Goal: Navigation & Orientation: Understand site structure

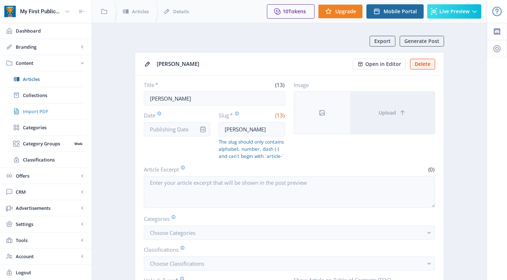
click at [31, 114] on span "Import PDF" at bounding box center [53, 111] width 61 height 7
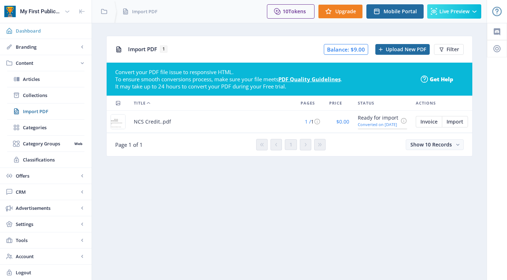
click at [49, 30] on span "Dashboard" at bounding box center [51, 30] width 70 height 7
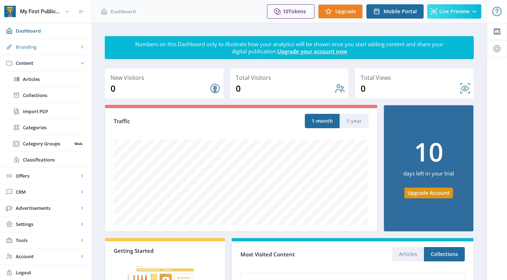
click at [49, 51] on link "Branding" at bounding box center [46, 47] width 92 height 16
click at [35, 112] on span "Pages SEO" at bounding box center [47, 111] width 49 height 7
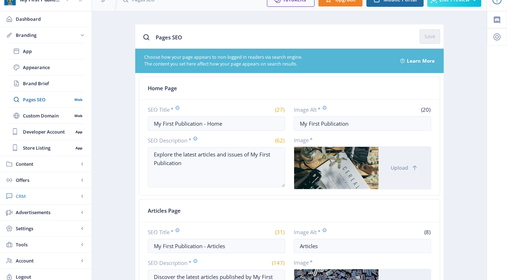
scroll to position [26, 0]
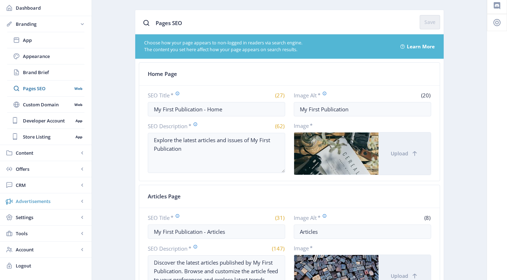
click at [46, 201] on span "Advertisements" at bounding box center [47, 200] width 63 height 7
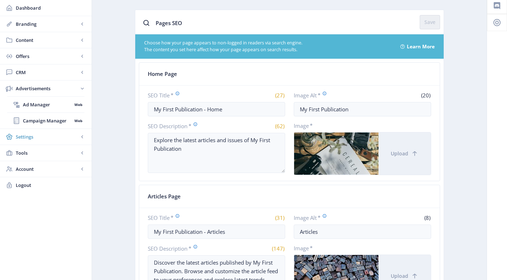
click at [50, 134] on span "Settings" at bounding box center [47, 136] width 63 height 7
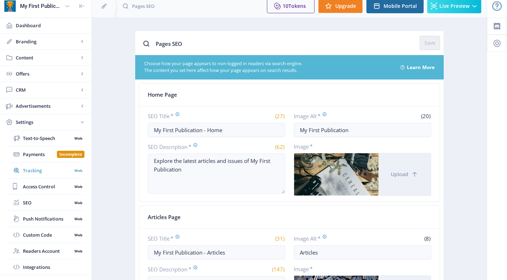
scroll to position [0, 0]
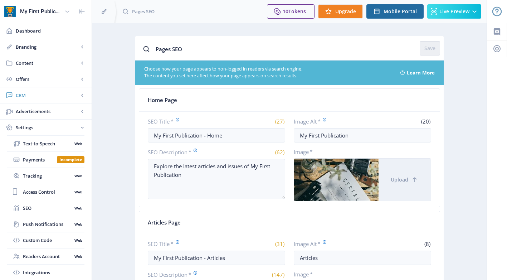
click at [47, 98] on span "CRM" at bounding box center [47, 95] width 63 height 7
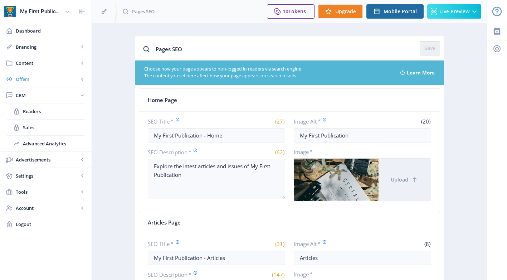
click at [48, 82] on span "Offers" at bounding box center [47, 78] width 63 height 7
click at [52, 10] on div "My First Publication" at bounding box center [40, 12] width 41 height 16
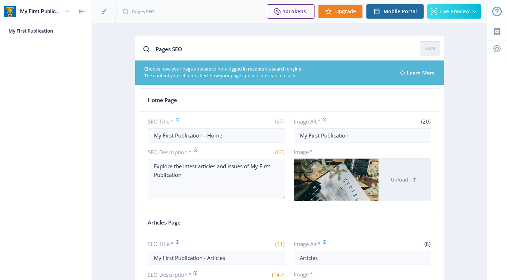
click at [52, 11] on div "My First Publication" at bounding box center [40, 12] width 41 height 16
